Goal: Use online tool/utility: Utilize a website feature to perform a specific function

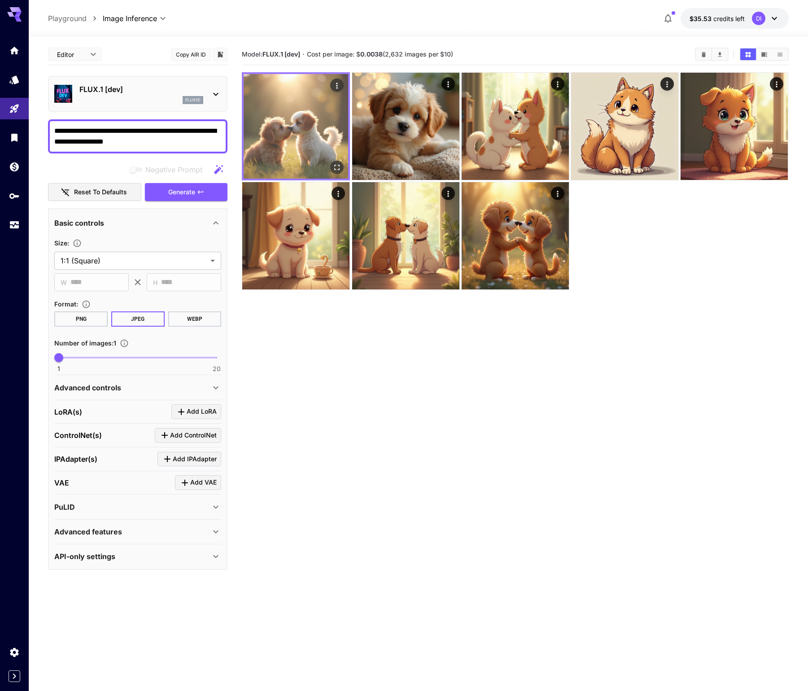
click at [337, 166] on icon "Open in fullscreen" at bounding box center [337, 167] width 9 height 9
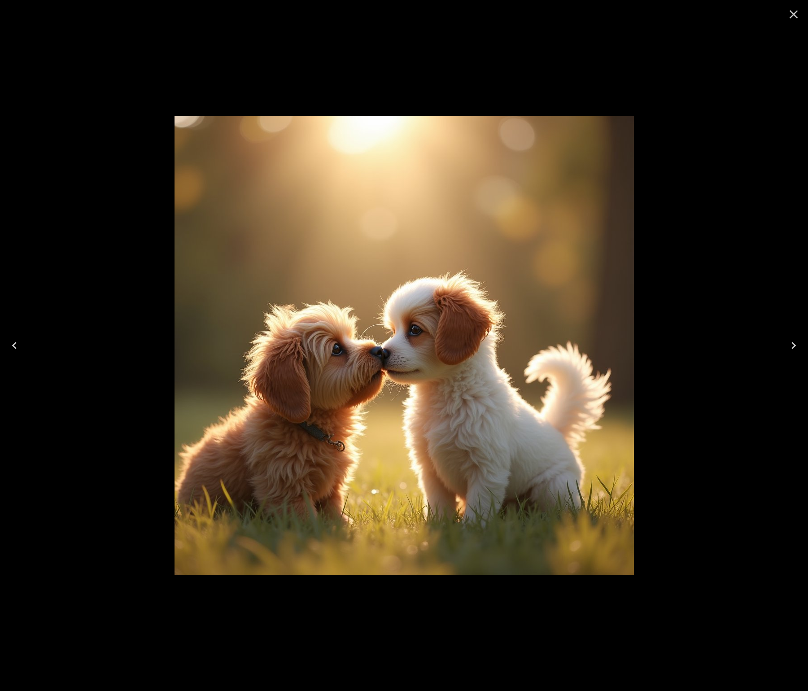
click at [789, 14] on icon "Close" at bounding box center [794, 14] width 14 height 14
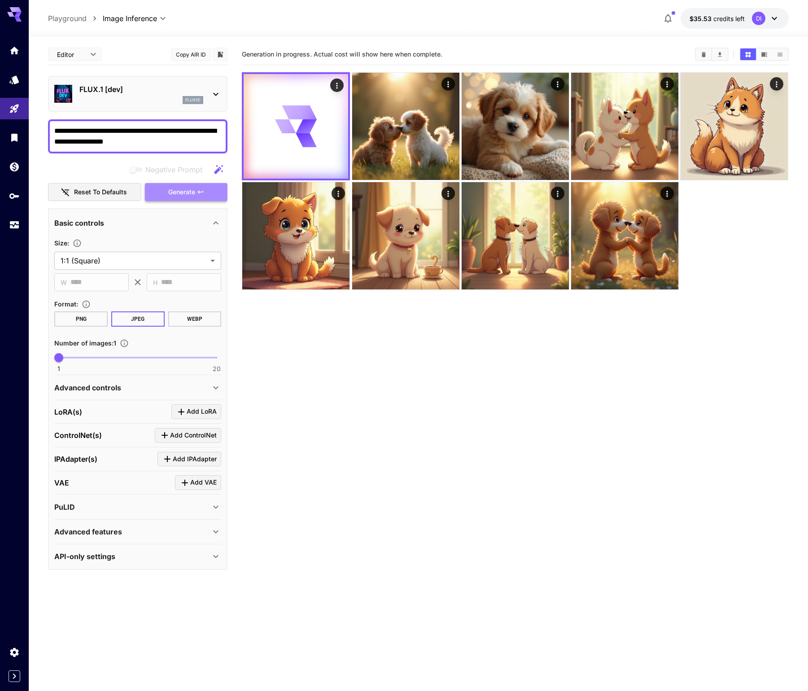
click at [183, 192] on span "Generate" at bounding box center [181, 192] width 27 height 11
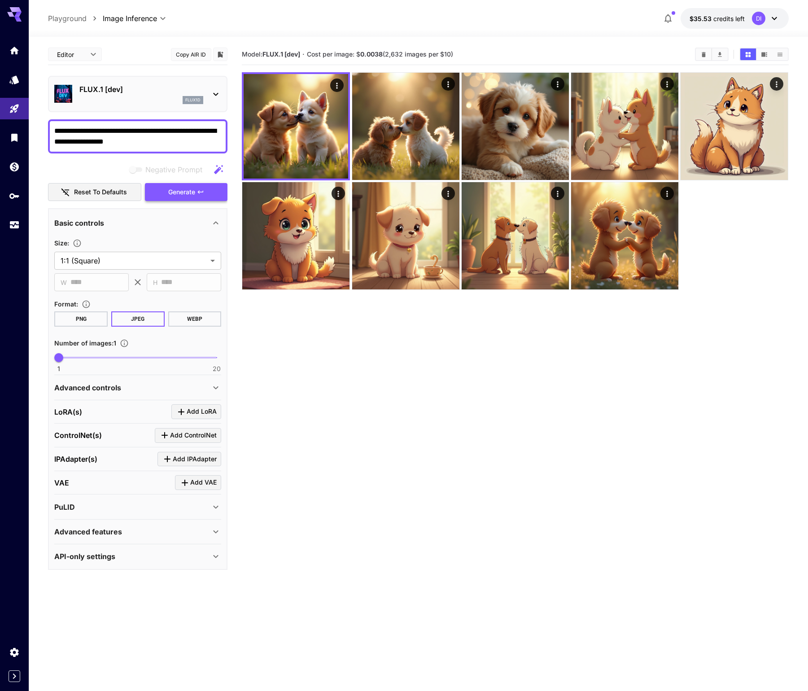
click at [184, 192] on span "Generate" at bounding box center [181, 192] width 27 height 11
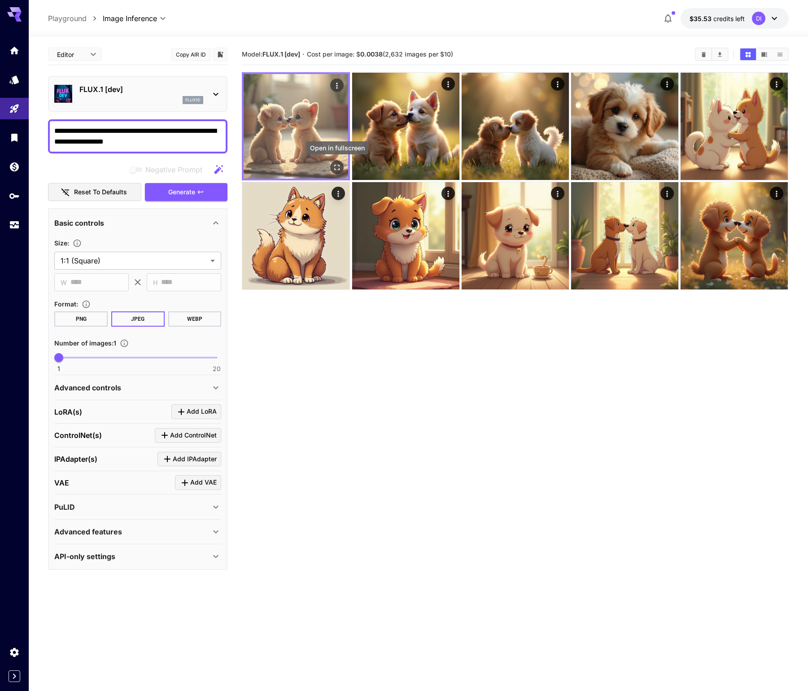
click at [338, 162] on button "Open in fullscreen" at bounding box center [337, 167] width 13 height 13
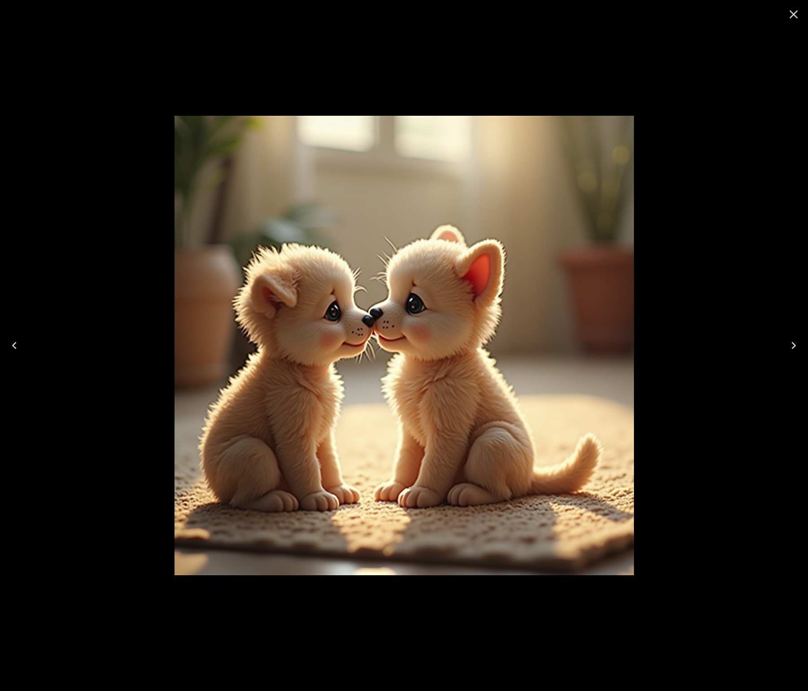
click at [791, 16] on icon "Close" at bounding box center [794, 14] width 14 height 14
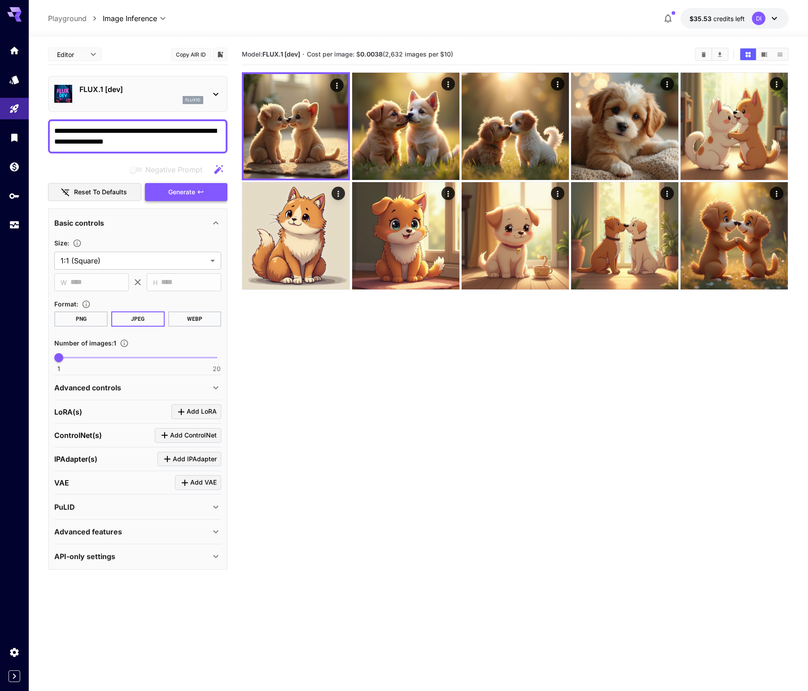
click at [197, 191] on button "Generate" at bounding box center [186, 192] width 83 height 18
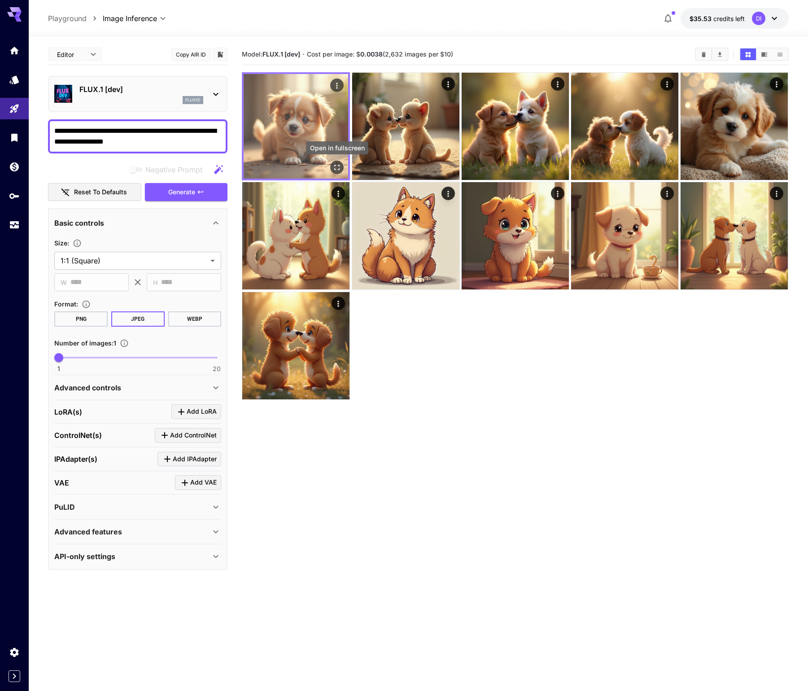
click at [338, 164] on icon "Open in fullscreen" at bounding box center [337, 167] width 9 height 9
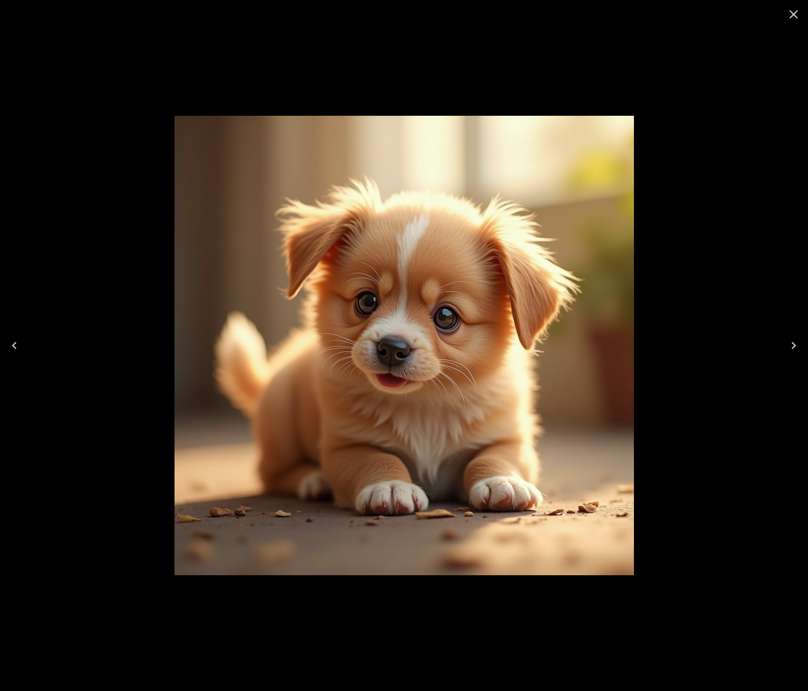
click at [795, 12] on icon "Close" at bounding box center [794, 14] width 9 height 9
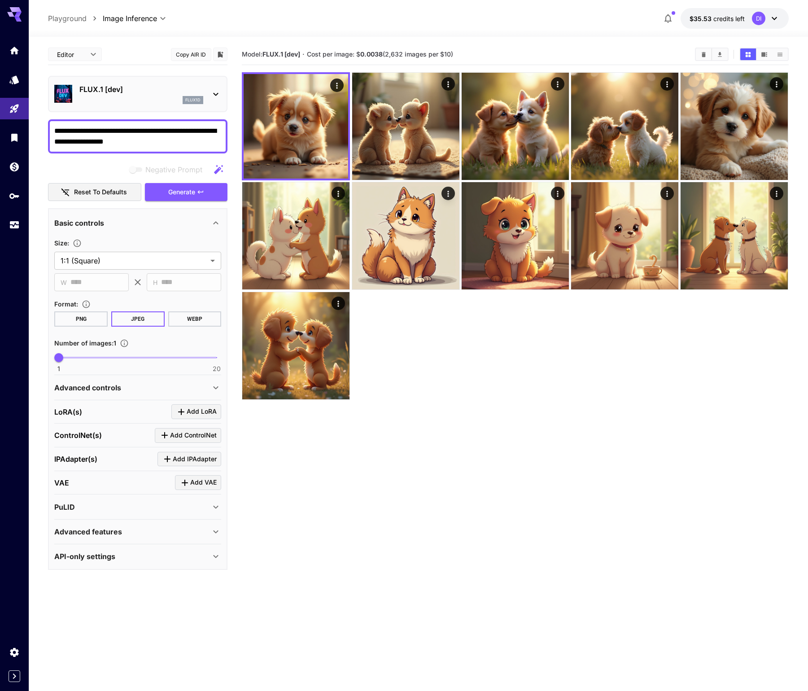
drag, startPoint x: 159, startPoint y: 143, endPoint x: 165, endPoint y: 133, distance: 11.2
click at [165, 133] on textarea "**********" at bounding box center [137, 137] width 167 height 22
click at [204, 192] on icon "button" at bounding box center [200, 191] width 7 height 7
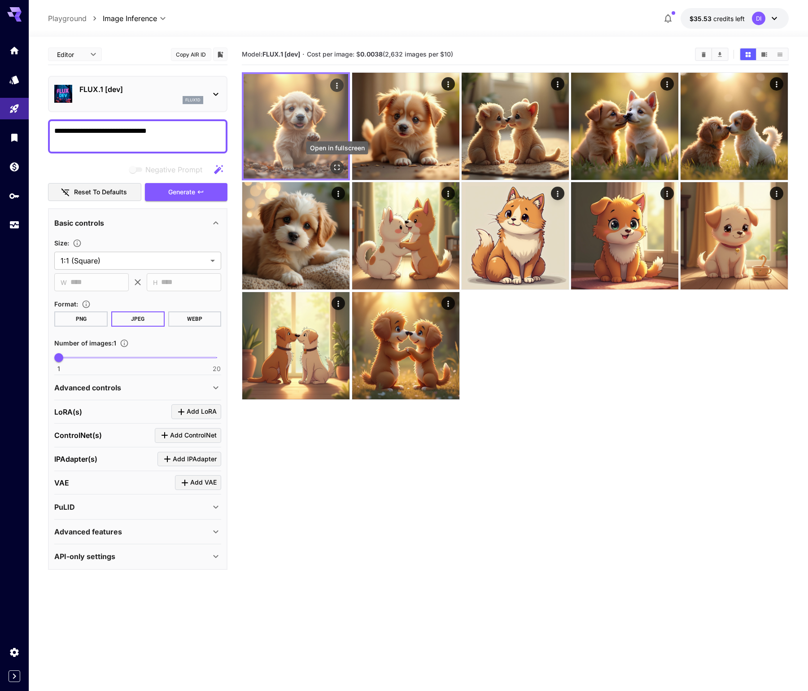
click at [337, 163] on icon "Open in fullscreen" at bounding box center [337, 167] width 9 height 9
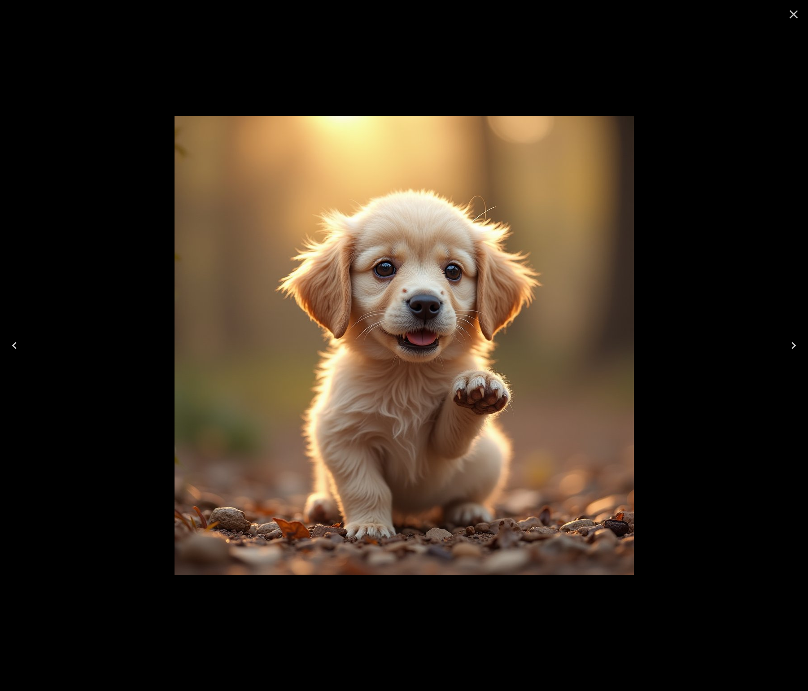
click at [789, 15] on icon "Close" at bounding box center [794, 14] width 14 height 14
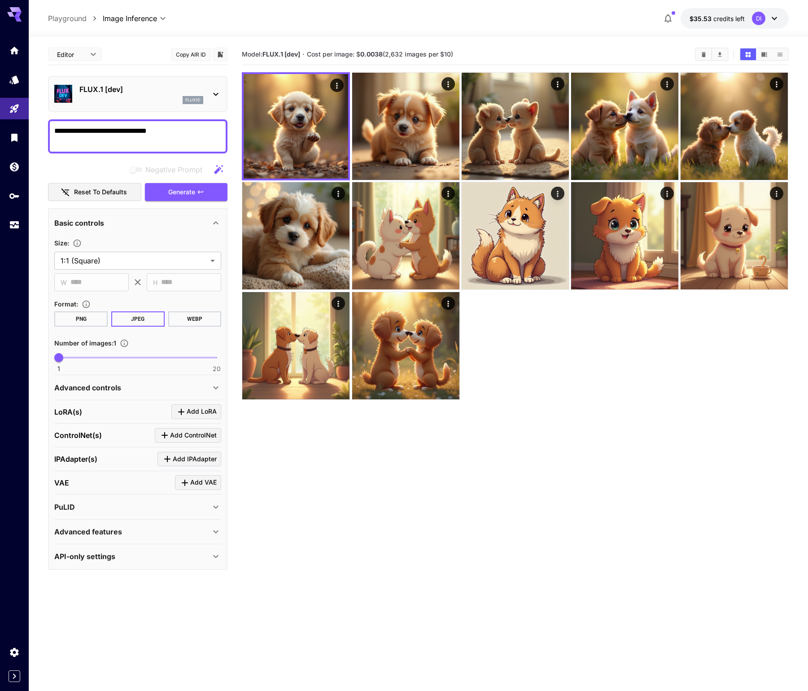
click at [179, 133] on textarea "**********" at bounding box center [137, 137] width 167 height 22
click at [206, 188] on button "Generate" at bounding box center [186, 192] width 83 height 18
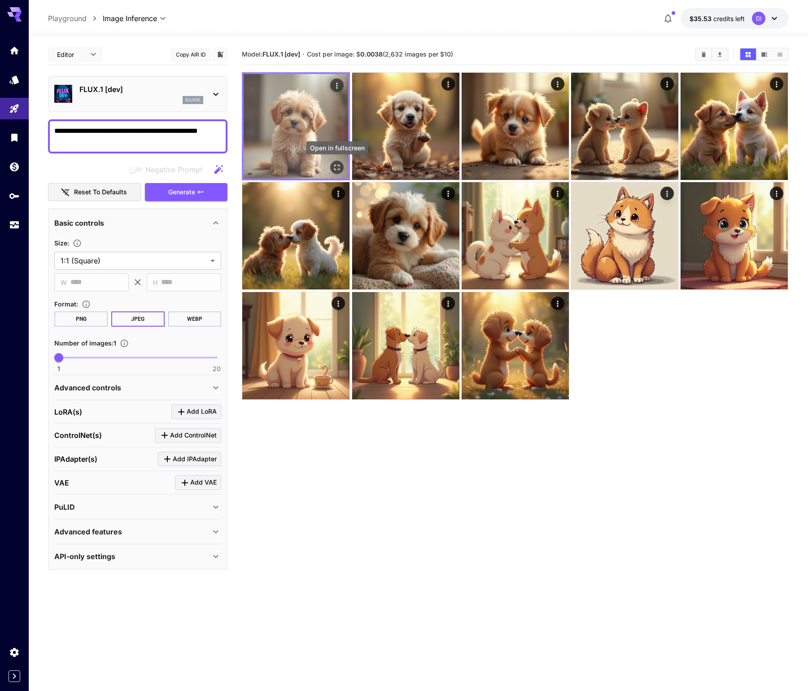
click at [336, 167] on icon "Open in fullscreen" at bounding box center [337, 167] width 9 height 9
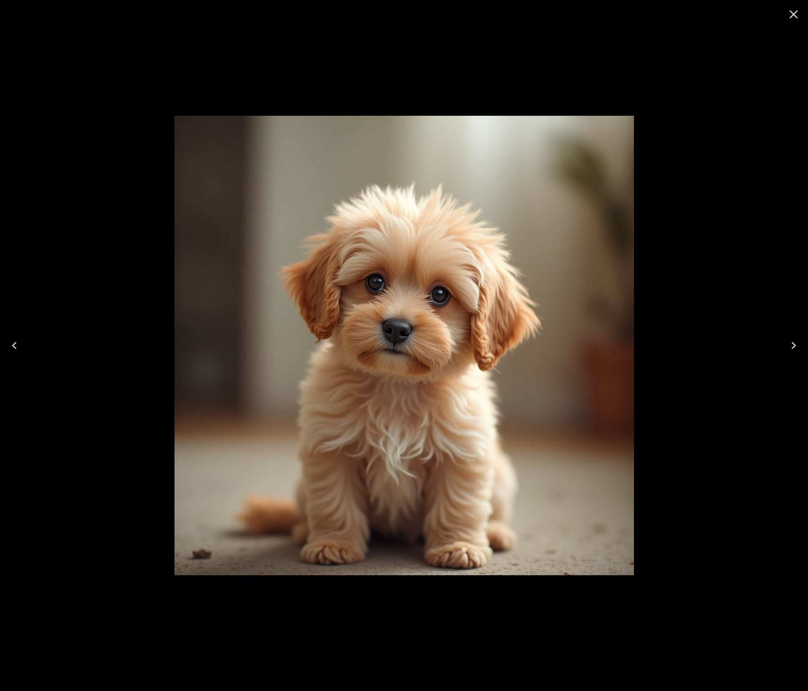
click at [795, 13] on icon "Close" at bounding box center [794, 14] width 9 height 9
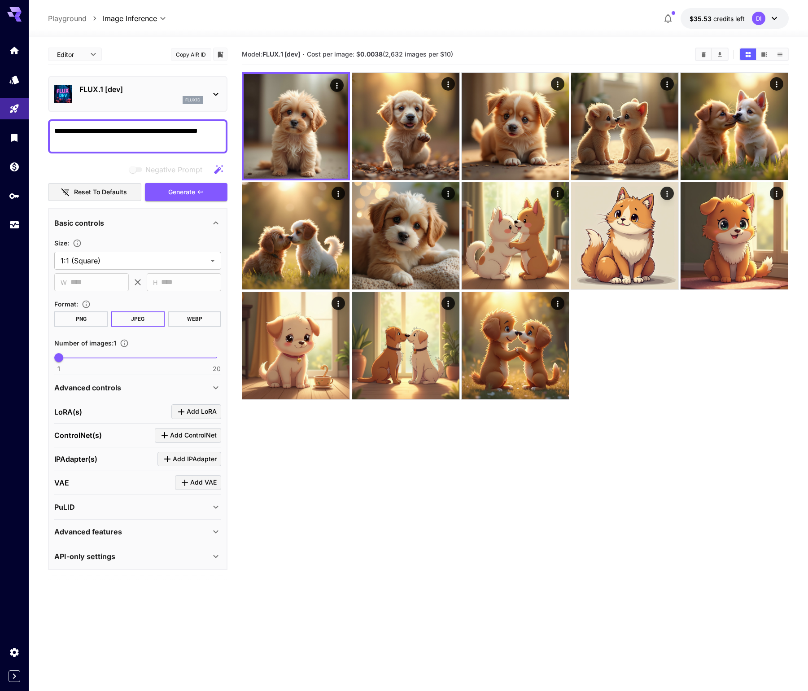
click at [188, 131] on textarea "**********" at bounding box center [137, 137] width 167 height 22
click at [167, 133] on textarea "**********" at bounding box center [137, 137] width 167 height 22
click at [78, 131] on textarea "**********" at bounding box center [137, 137] width 167 height 22
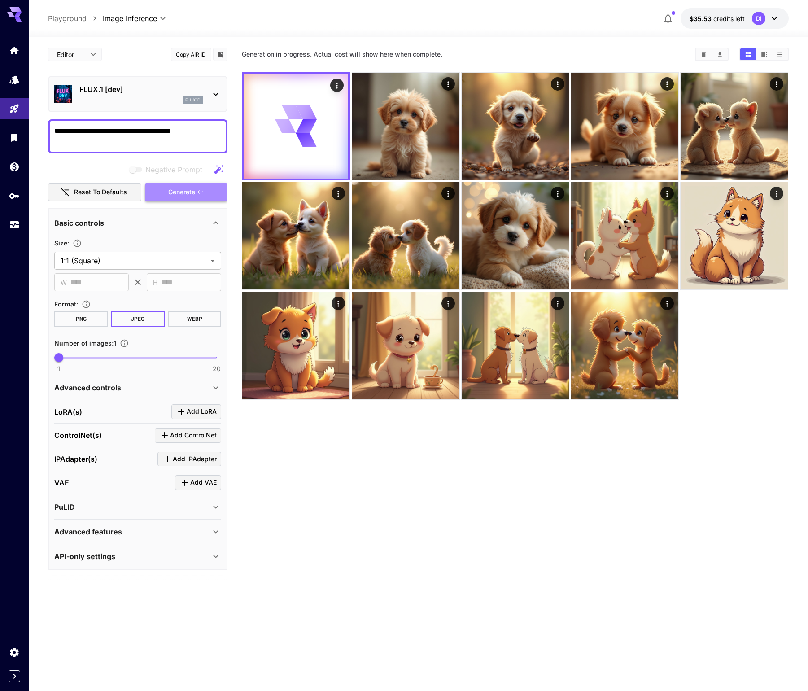
click at [208, 193] on button "Generate" at bounding box center [186, 192] width 83 height 18
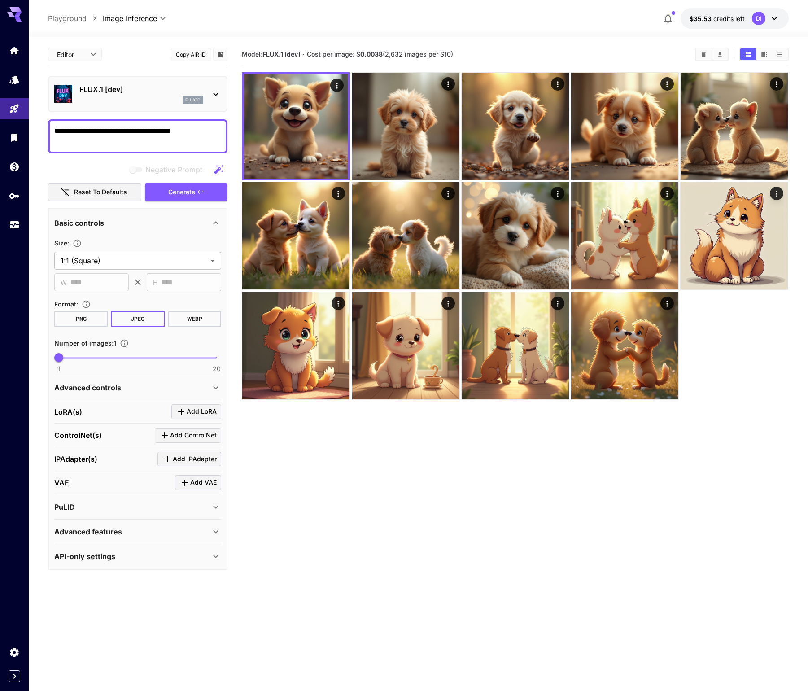
click at [90, 132] on textarea "**********" at bounding box center [137, 137] width 167 height 22
click at [176, 133] on textarea "**********" at bounding box center [137, 137] width 167 height 22
type textarea "**********"
click at [210, 186] on button "Generate" at bounding box center [186, 192] width 83 height 18
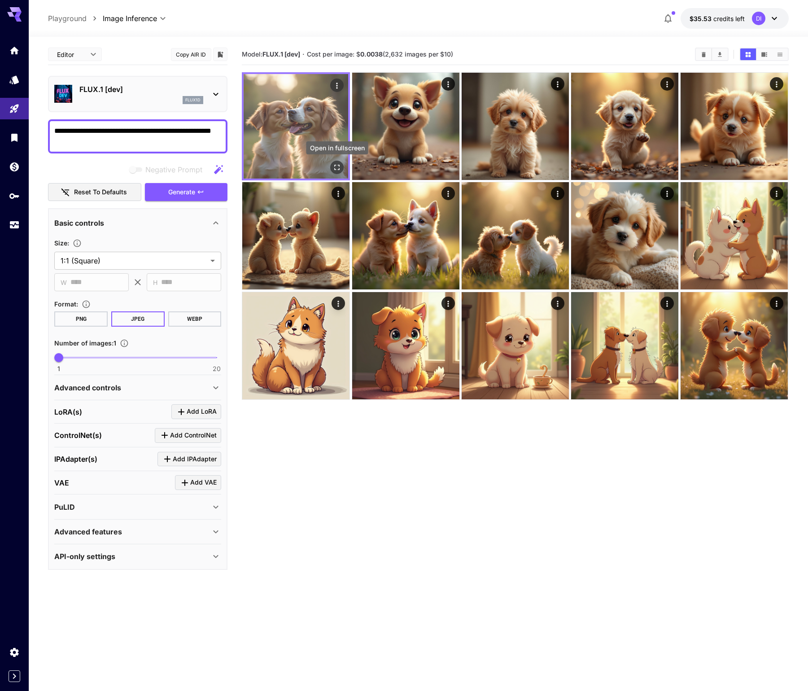
click at [337, 166] on icon "Open in fullscreen" at bounding box center [337, 167] width 9 height 9
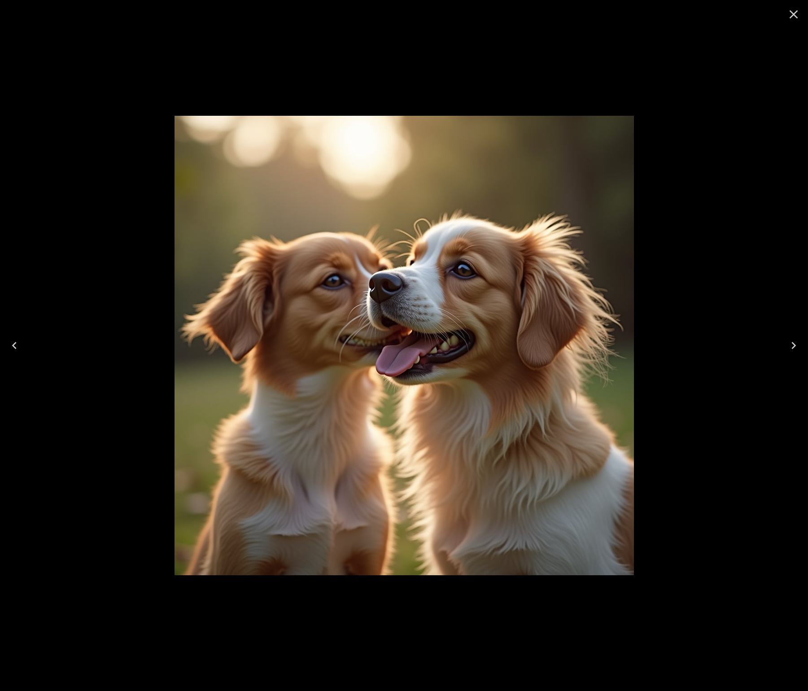
click at [792, 14] on icon "Close" at bounding box center [794, 14] width 14 height 14
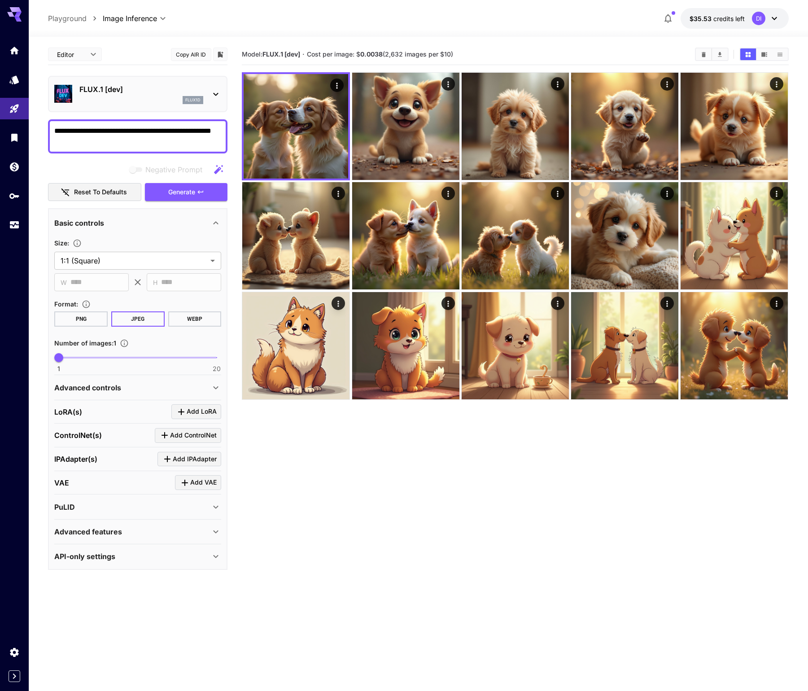
click at [215, 93] on icon at bounding box center [215, 94] width 11 height 11
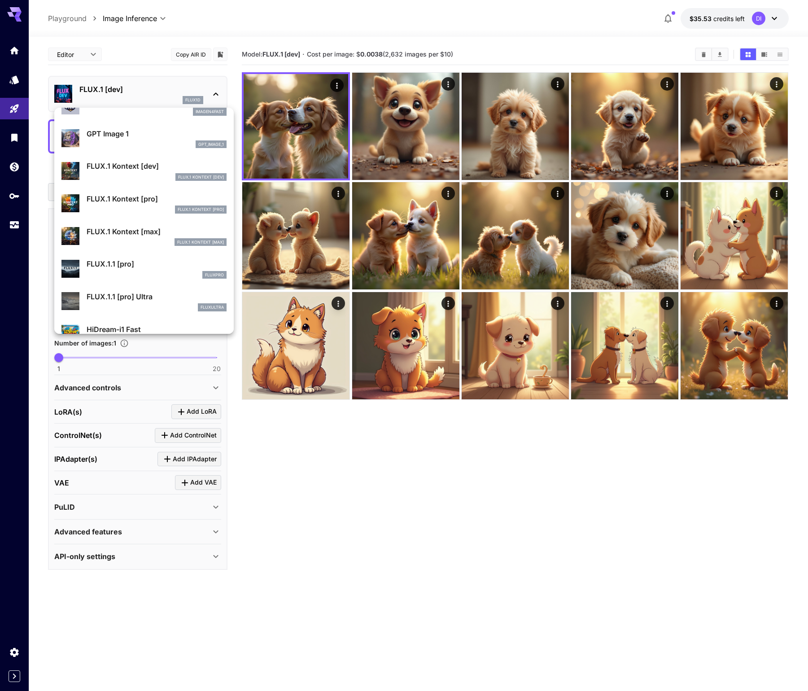
scroll to position [511, 0]
click at [132, 263] on p "FLUX.1.1 [pro]" at bounding box center [157, 262] width 140 height 11
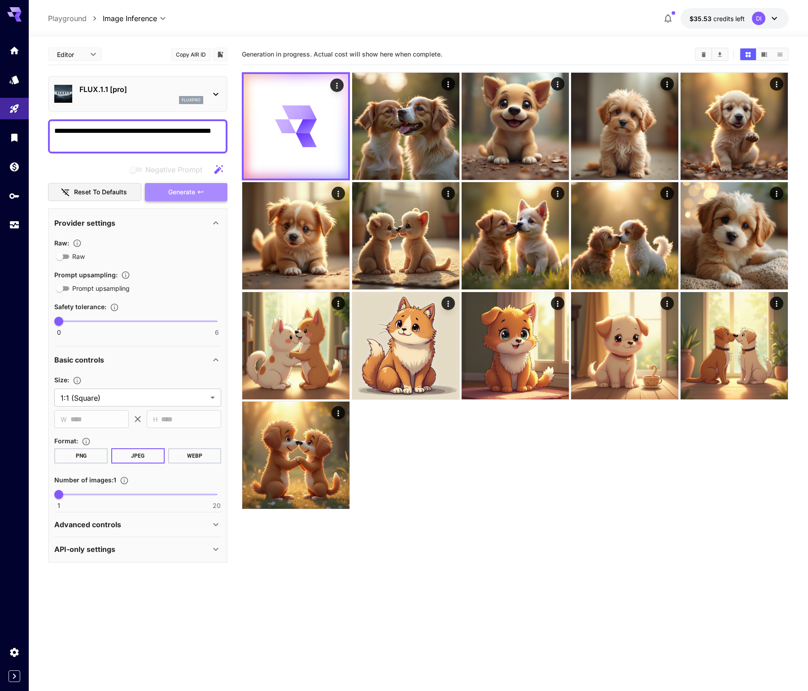
click at [204, 191] on icon "button" at bounding box center [200, 191] width 7 height 7
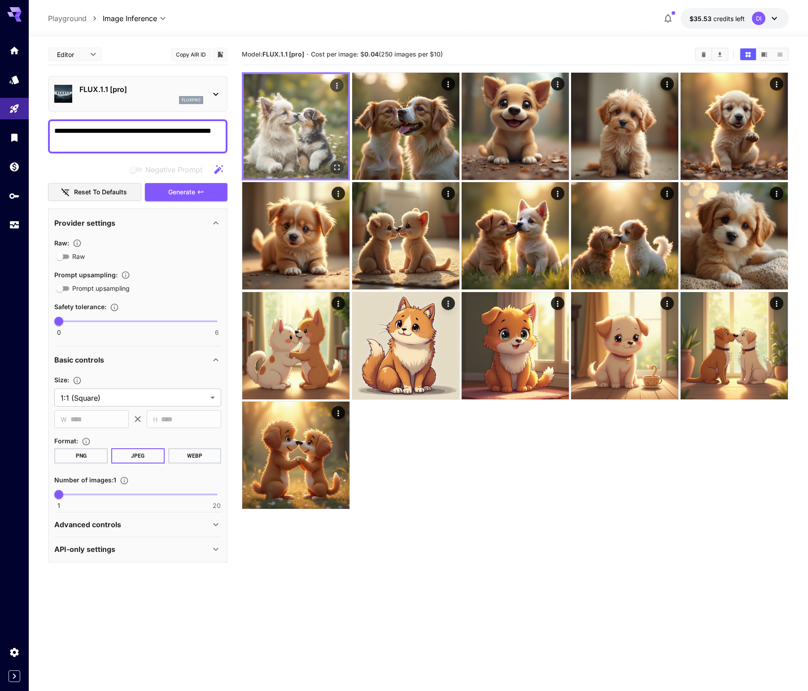
click at [337, 166] on icon "Open in fullscreen" at bounding box center [337, 167] width 9 height 9
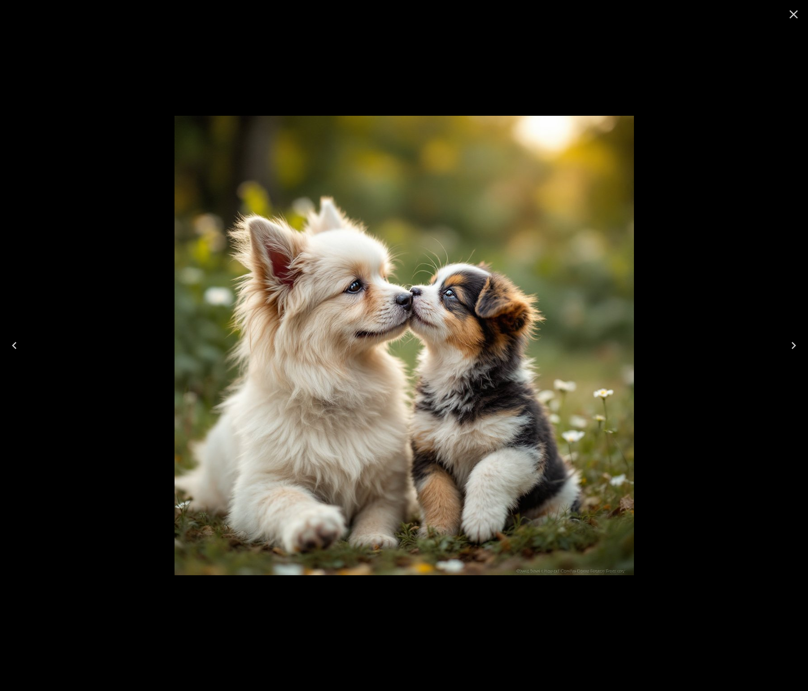
click at [792, 17] on icon "Close" at bounding box center [794, 14] width 9 height 9
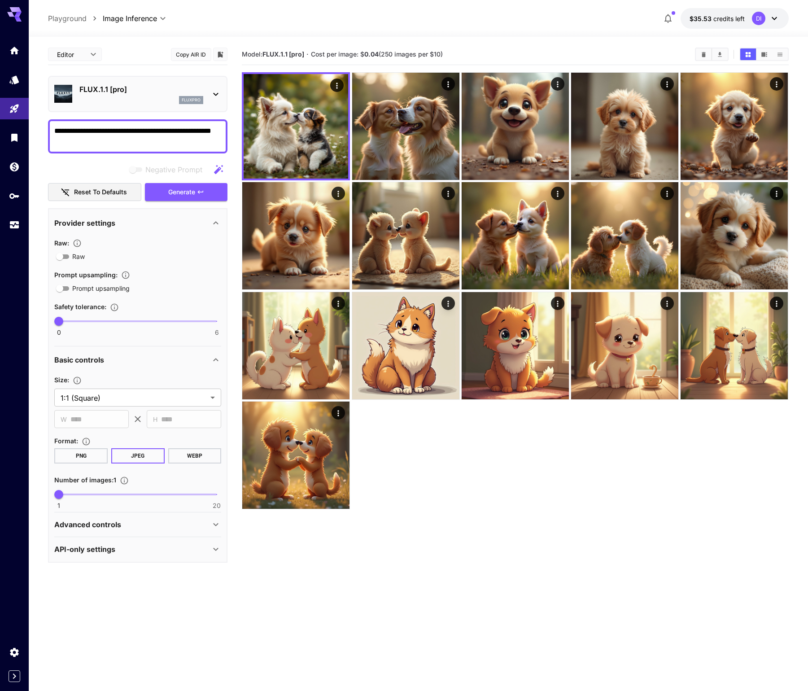
click at [199, 56] on button "Copy AIR ID" at bounding box center [191, 54] width 40 height 13
click at [13, 228] on icon "Usage" at bounding box center [15, 222] width 11 height 11
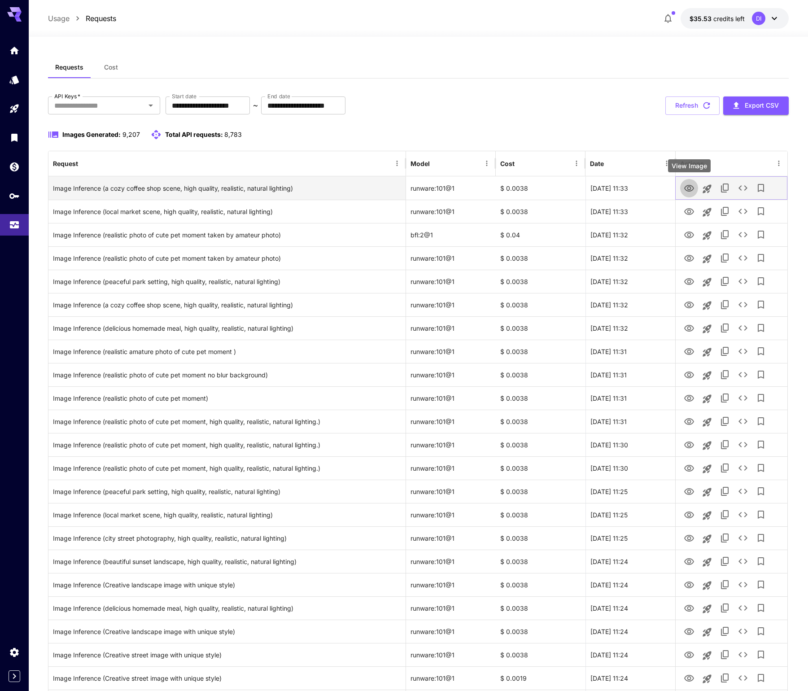
click at [690, 192] on icon "View Image" at bounding box center [689, 188] width 11 height 11
drag, startPoint x: 293, startPoint y: 188, endPoint x: 250, endPoint y: 188, distance: 42.6
click at [250, 188] on div "Image Inference (a cozy coffee shop scene, high quality, realistic, natural lig…" at bounding box center [227, 188] width 348 height 23
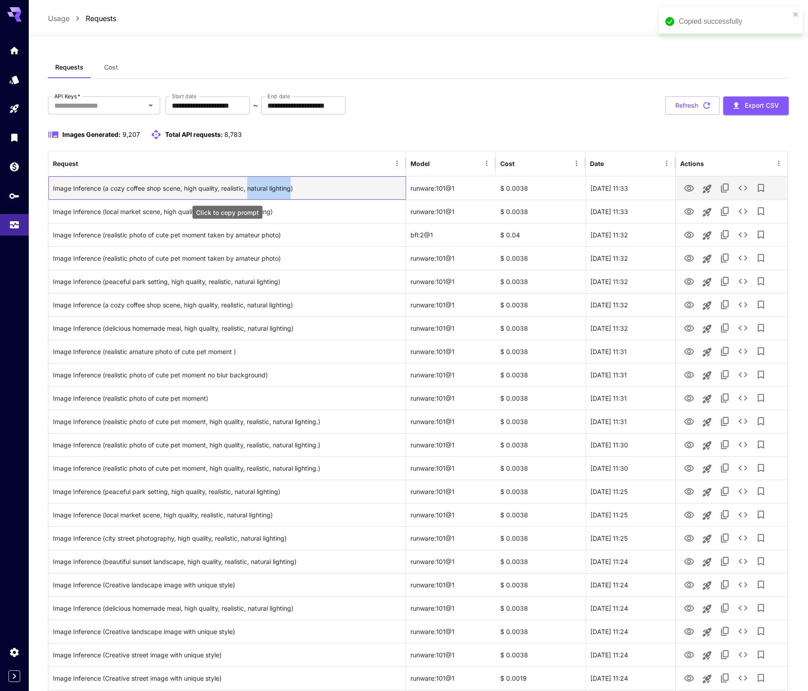
copy div "natural lighting"
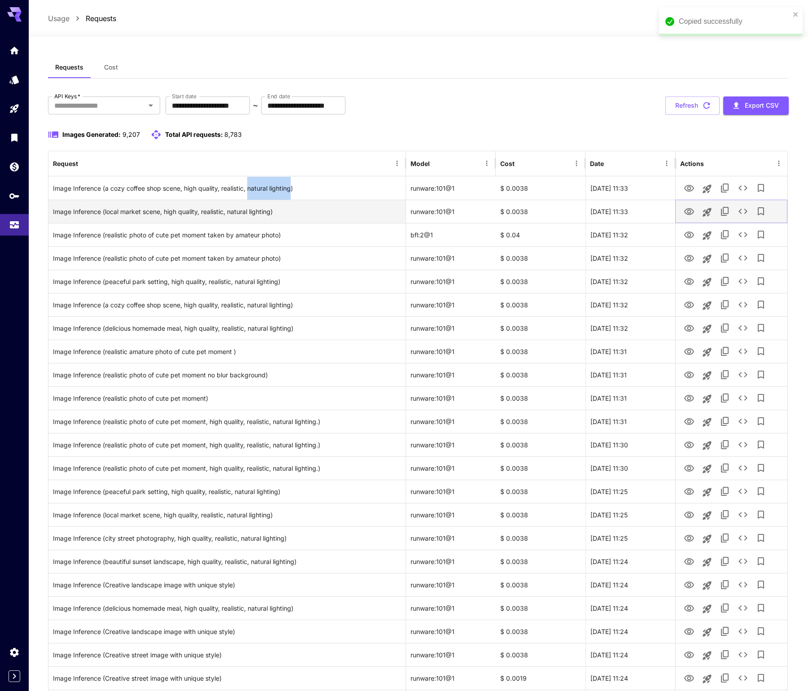
click at [689, 208] on icon "View Image" at bounding box center [689, 211] width 10 height 7
click at [744, 211] on icon "See details" at bounding box center [743, 211] width 11 height 11
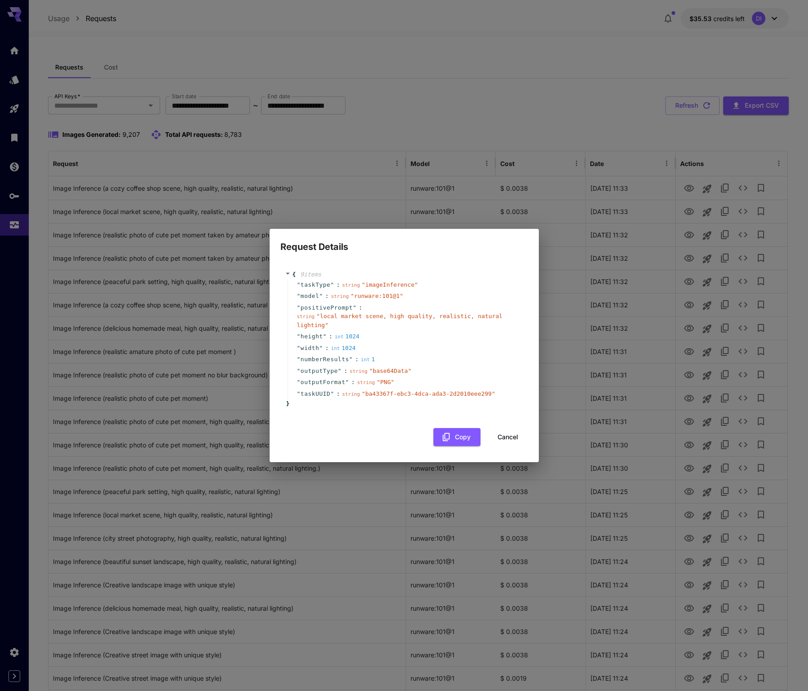
click at [345, 316] on span "" local market scene, high quality, realistic, natural lighting "" at bounding box center [400, 321] width 206 height 16
drag, startPoint x: 363, startPoint y: 317, endPoint x: 321, endPoint y: 317, distance: 41.7
click at [321, 317] on span "" local market scene, high quality, realistic, natural lighting "" at bounding box center [400, 321] width 206 height 16
copy span "local market"
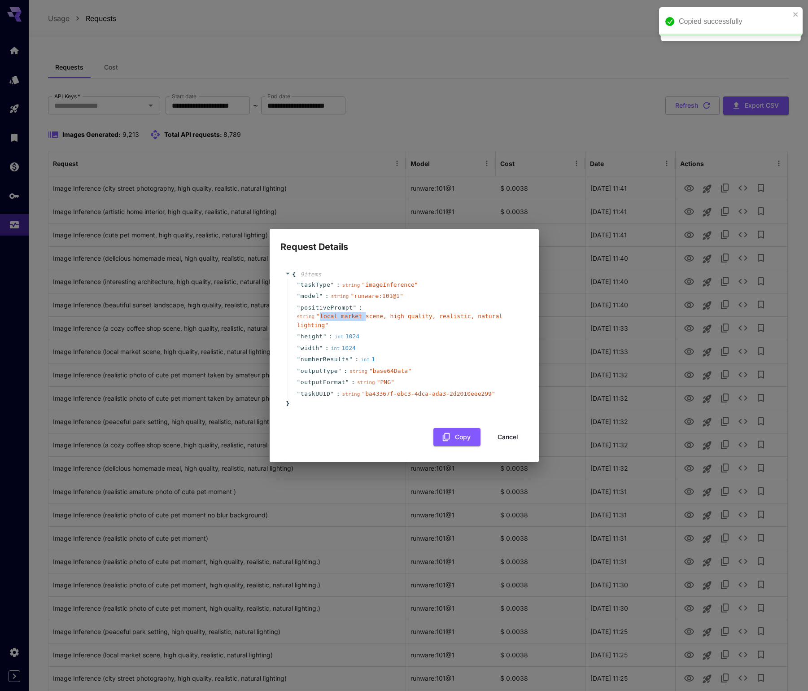
click at [505, 438] on button "Cancel" at bounding box center [508, 437] width 40 height 18
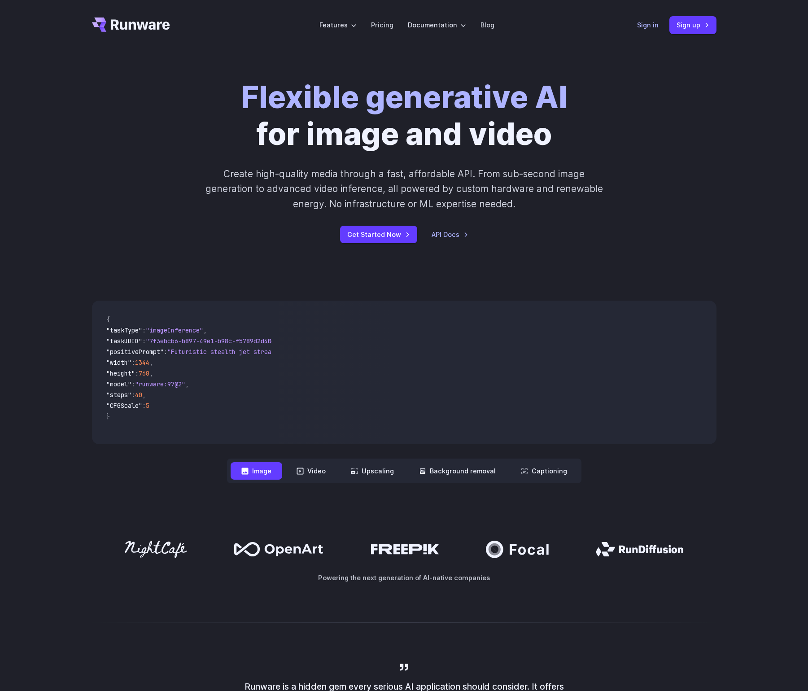
click at [643, 23] on link "Sign in" at bounding box center [648, 25] width 22 height 10
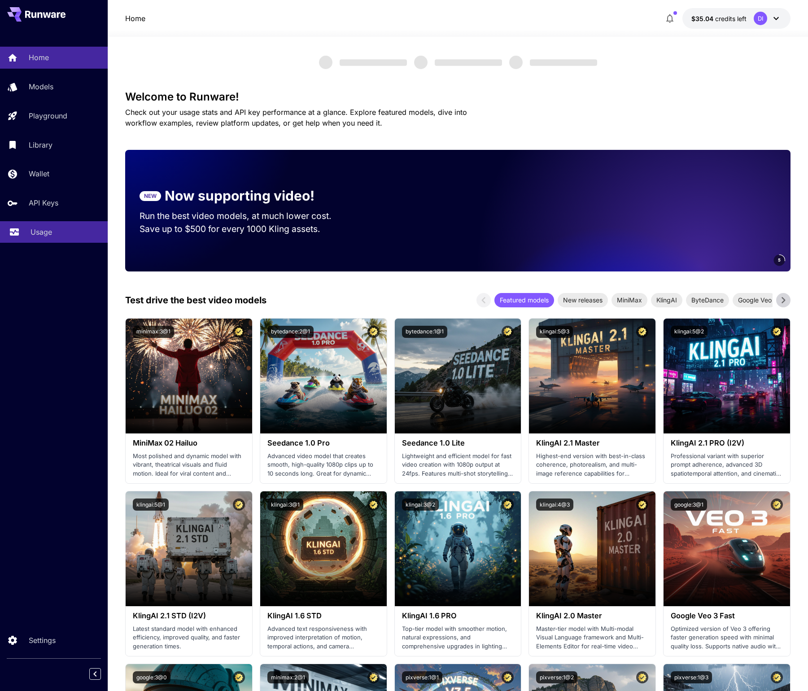
click at [48, 237] on p "Usage" at bounding box center [42, 232] width 22 height 11
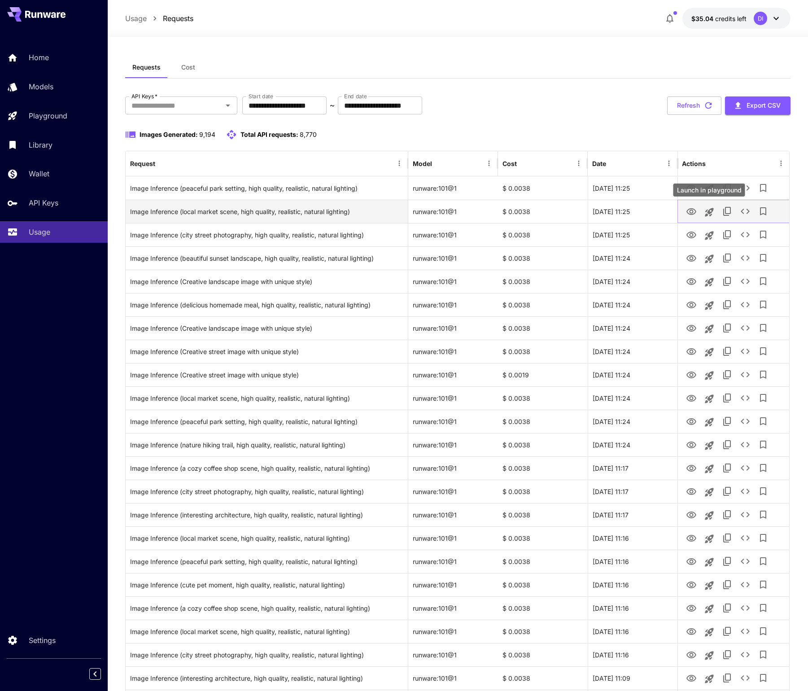
click at [693, 190] on div "Launch in playground" at bounding box center [710, 190] width 72 height 13
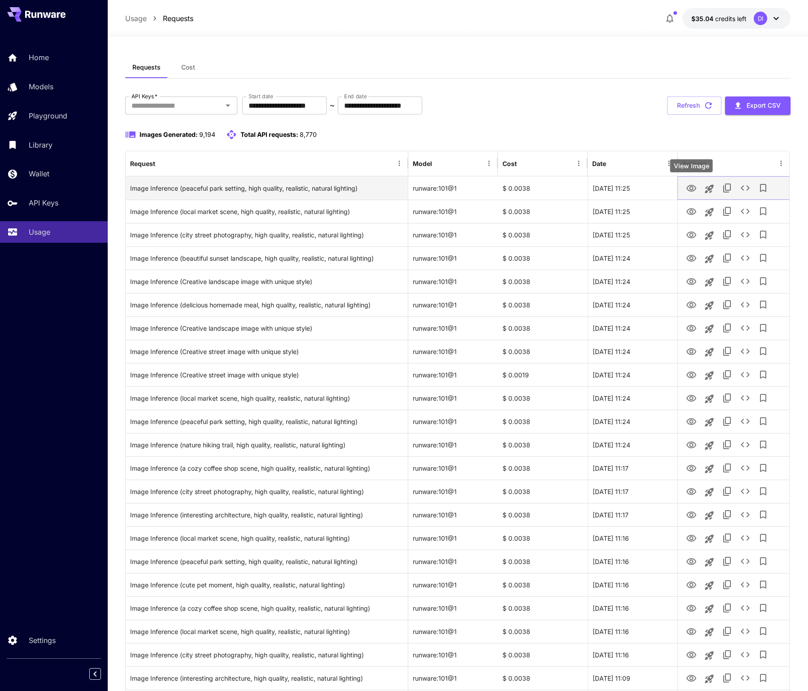
click at [689, 188] on icon "View Image" at bounding box center [691, 188] width 10 height 7
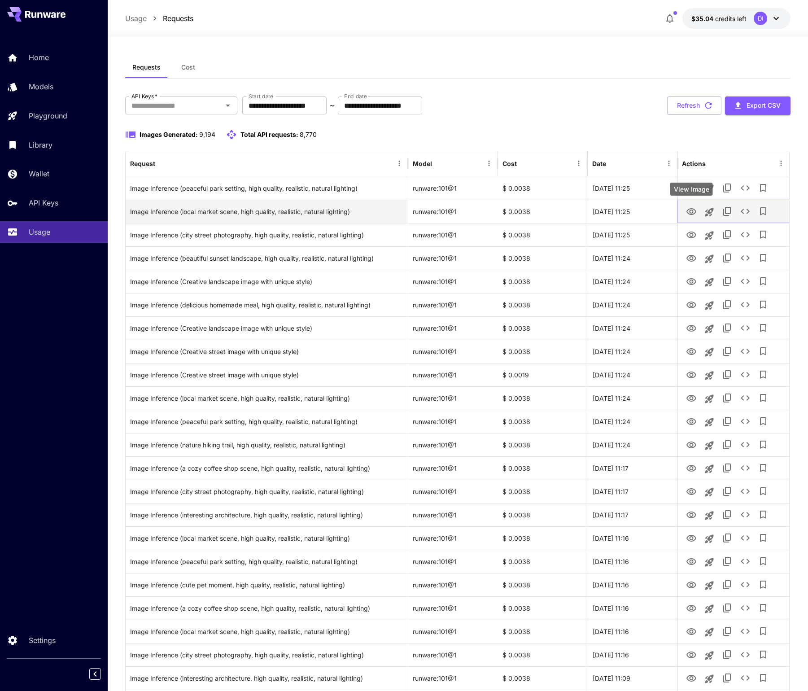
click at [693, 206] on link "View Image" at bounding box center [691, 211] width 11 height 11
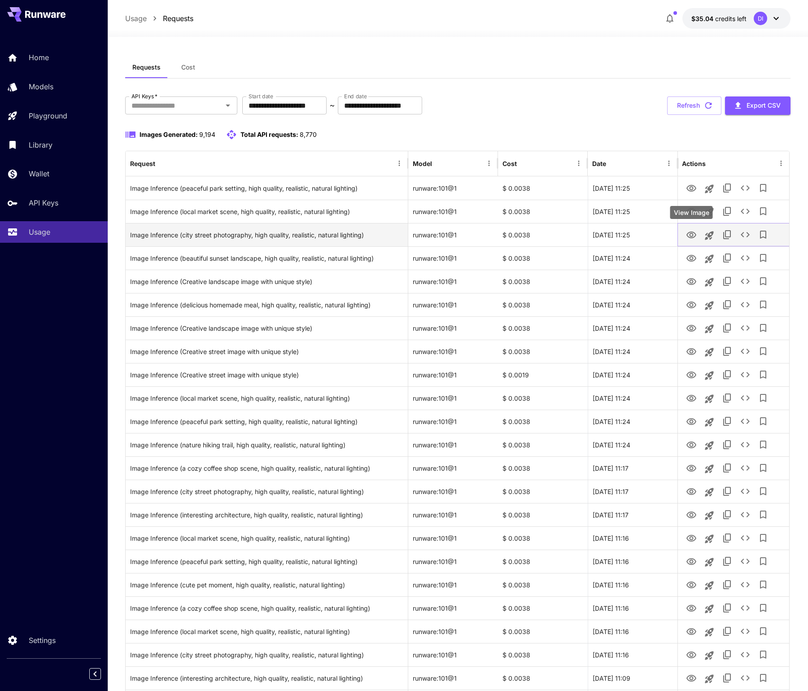
click at [692, 236] on icon "View Image" at bounding box center [691, 235] width 11 height 11
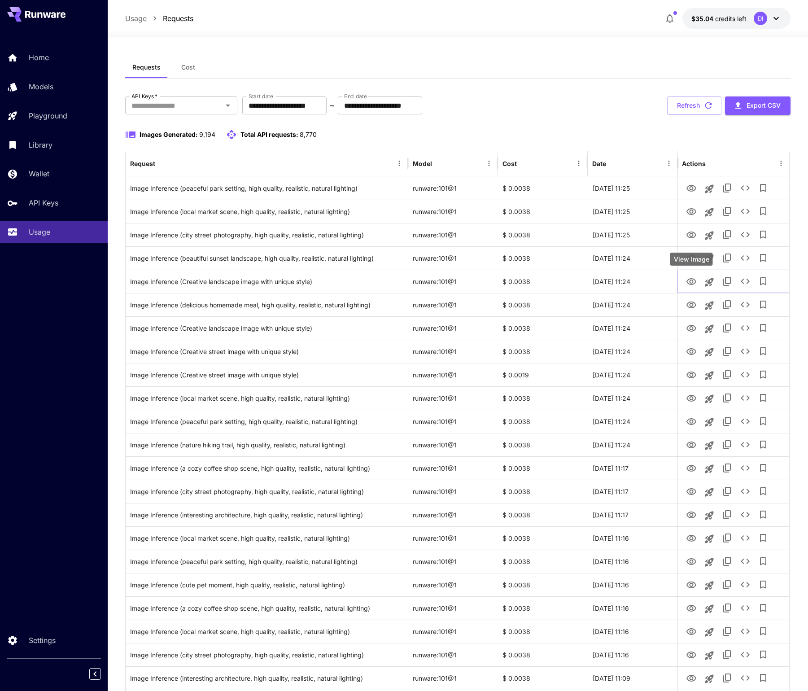
click at [694, 258] on div "View Image" at bounding box center [691, 259] width 43 height 13
click at [691, 254] on icon "View Image" at bounding box center [691, 258] width 11 height 11
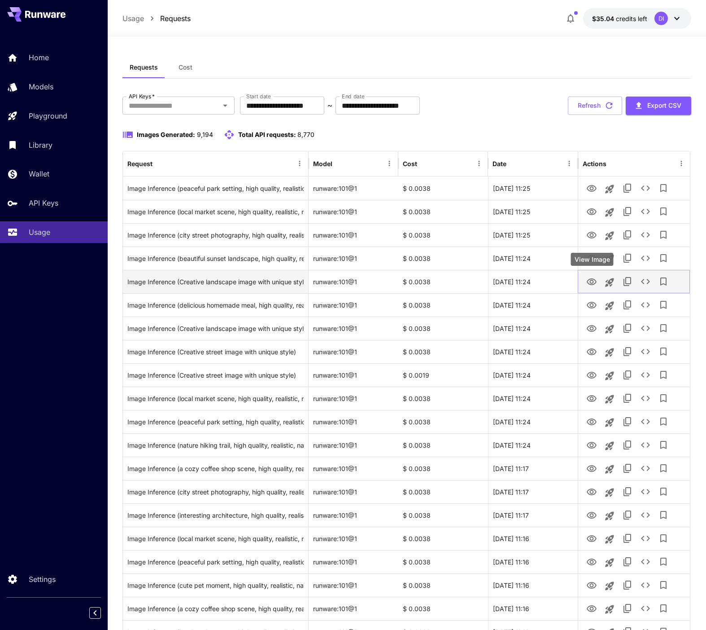
click at [592, 279] on icon "View Image" at bounding box center [592, 281] width 10 height 7
click at [646, 281] on icon "See details" at bounding box center [645, 281] width 11 height 11
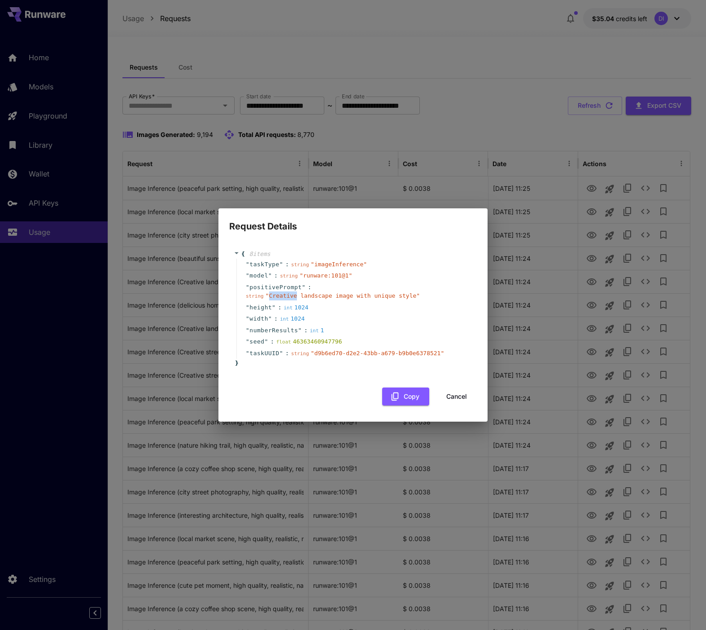
drag, startPoint x: 296, startPoint y: 295, endPoint x: 267, endPoint y: 296, distance: 28.7
click at [267, 296] on span "" Creative landscape image with unique style "" at bounding box center [343, 295] width 154 height 7
copy span "Creative"
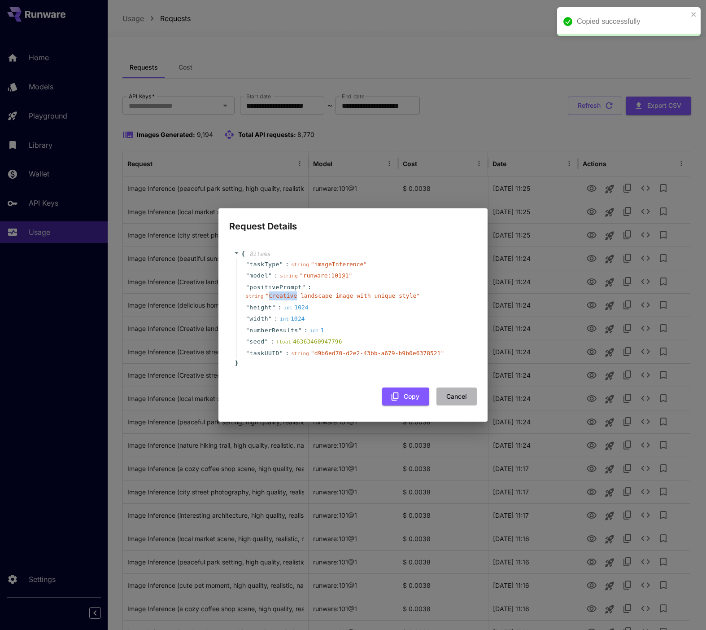
click at [460, 392] on button "Cancel" at bounding box center [457, 396] width 40 height 18
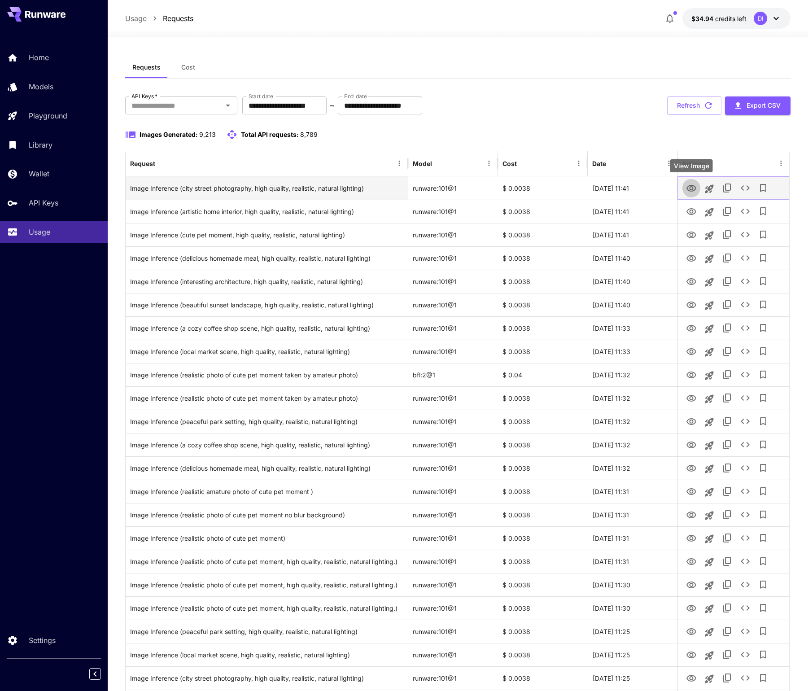
click at [690, 188] on icon "View Image" at bounding box center [691, 188] width 11 height 11
click at [692, 188] on icon "View Image" at bounding box center [691, 188] width 11 height 11
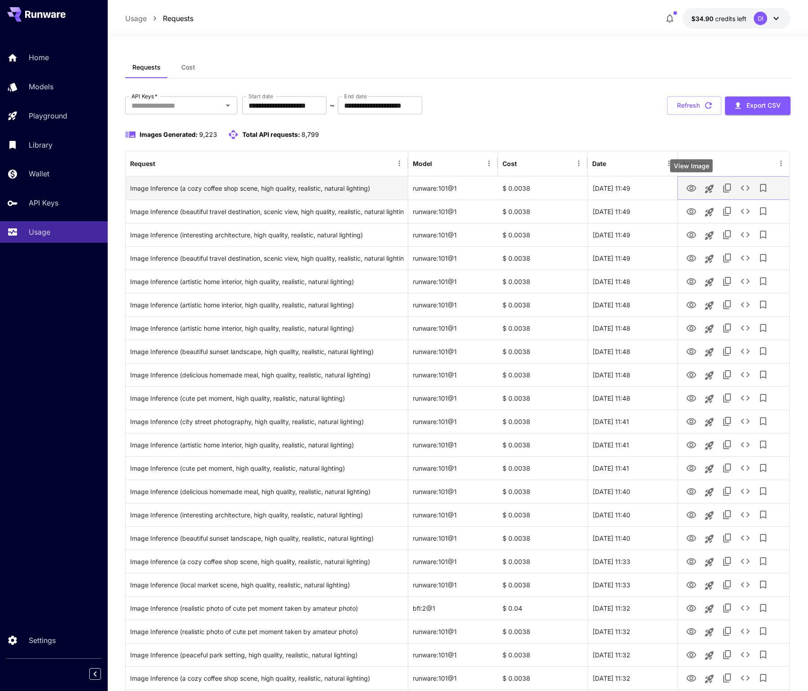
click at [692, 190] on icon "View Image" at bounding box center [691, 188] width 10 height 7
